Goal: Task Accomplishment & Management: Use online tool/utility

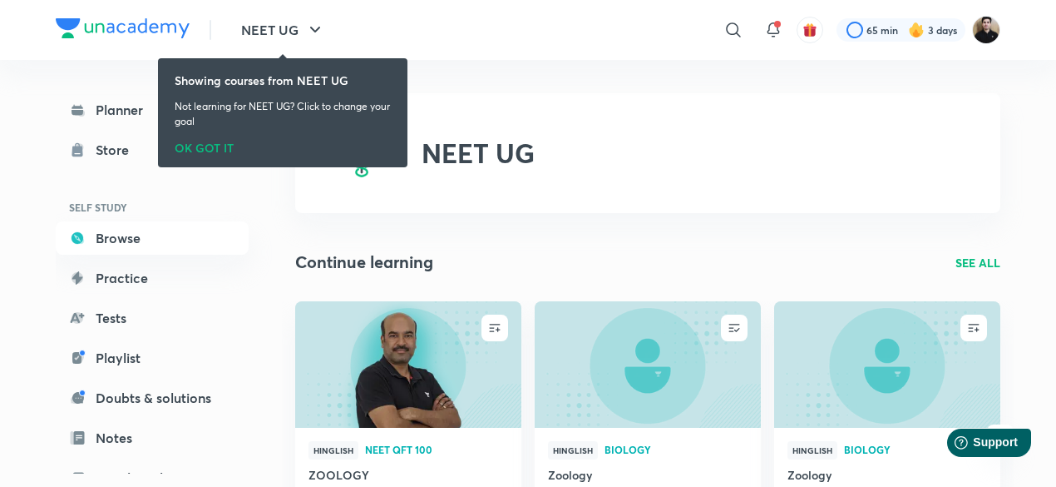
click at [984, 41] on img at bounding box center [986, 30] width 28 height 28
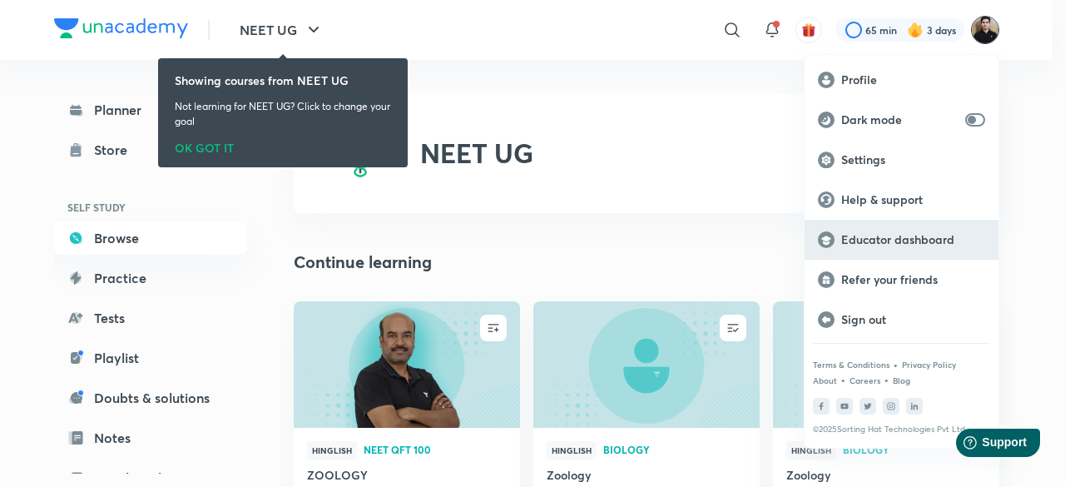
click at [912, 244] on p "Educator dashboard" at bounding box center [913, 239] width 144 height 15
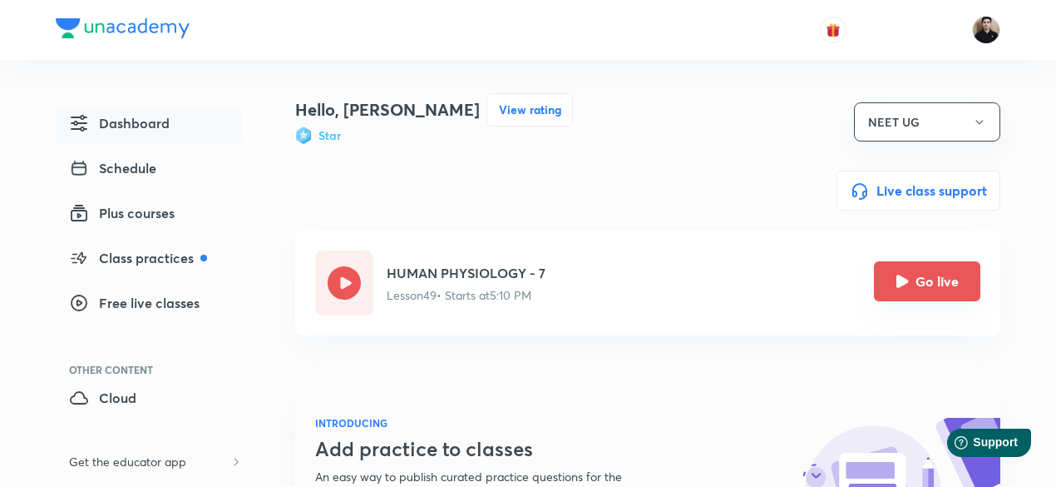
click at [949, 294] on button "Go live" at bounding box center [927, 281] width 106 height 40
